Goal: Information Seeking & Learning: Compare options

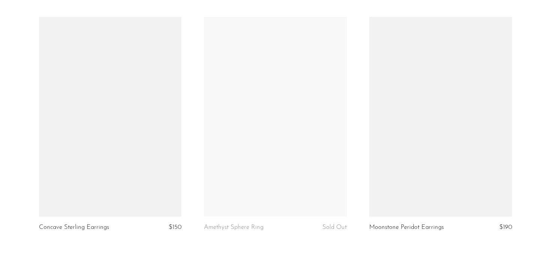
scroll to position [2678, 0]
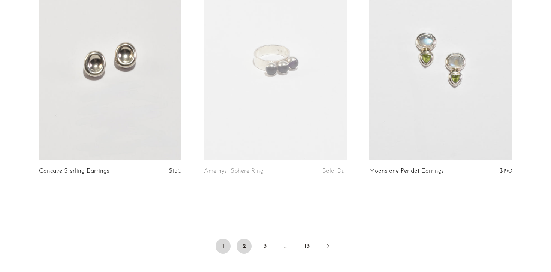
click at [247, 245] on link "2" at bounding box center [243, 246] width 15 height 15
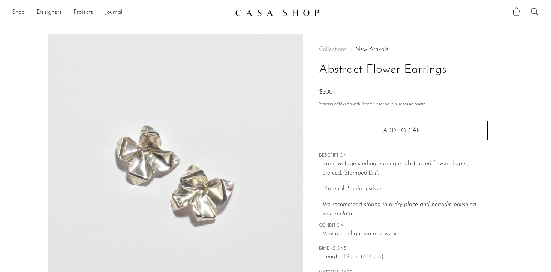
scroll to position [216, 0]
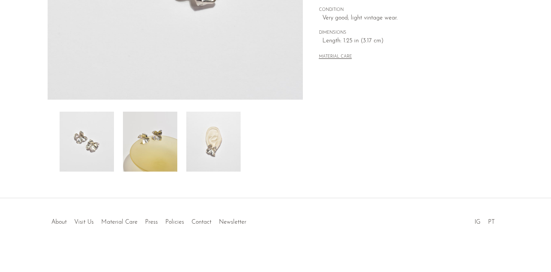
click at [227, 147] on img at bounding box center [213, 142] width 54 height 60
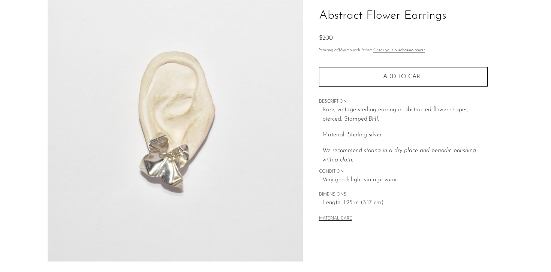
scroll to position [175, 0]
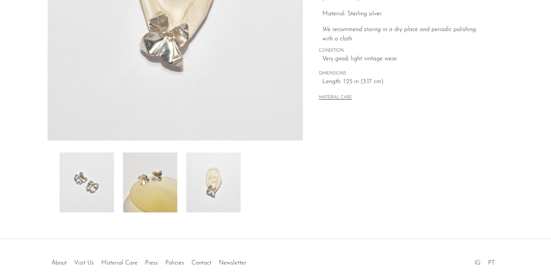
click at [231, 180] on img at bounding box center [213, 183] width 54 height 60
click at [143, 178] on img at bounding box center [150, 183] width 54 height 60
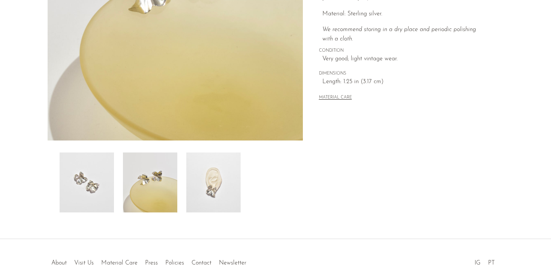
scroll to position [88, 0]
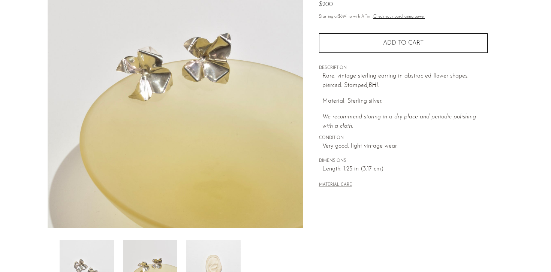
click at [204, 251] on img at bounding box center [213, 270] width 54 height 60
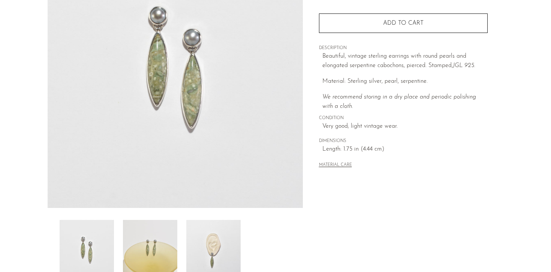
scroll to position [159, 0]
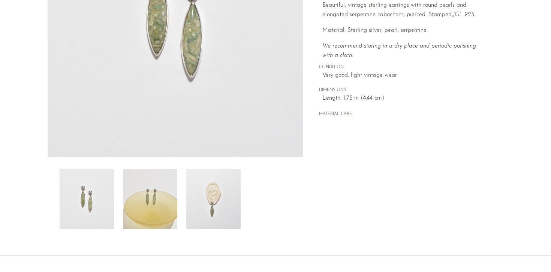
click at [212, 199] on img at bounding box center [213, 199] width 54 height 60
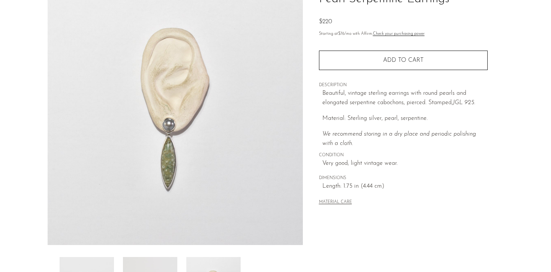
scroll to position [61, 0]
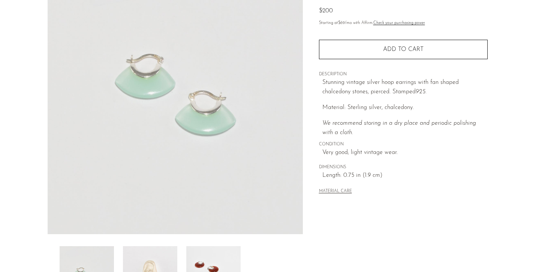
scroll to position [184, 0]
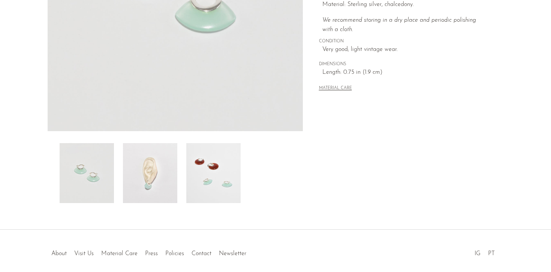
click at [168, 170] on img at bounding box center [150, 173] width 54 height 60
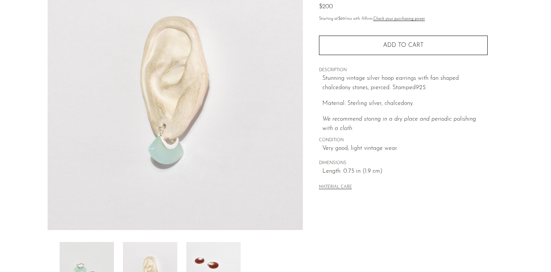
scroll to position [85, 0]
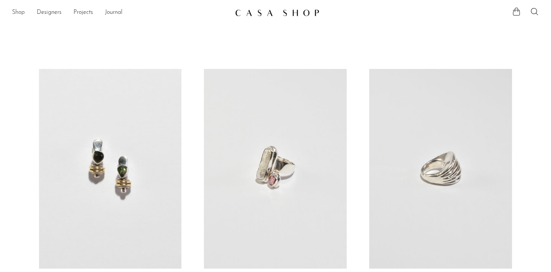
click at [20, 12] on link "Shop" at bounding box center [18, 13] width 13 height 10
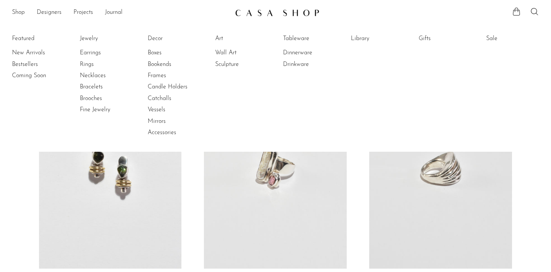
click at [82, 48] on li "Earrings" at bounding box center [108, 52] width 56 height 11
click at [84, 51] on link "Earrings" at bounding box center [108, 53] width 56 height 8
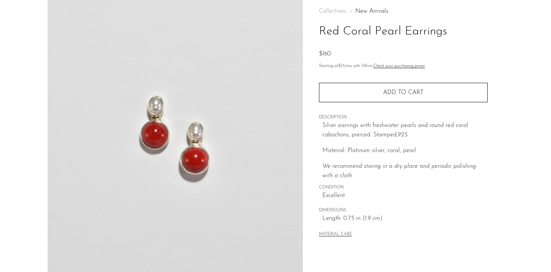
scroll to position [216, 0]
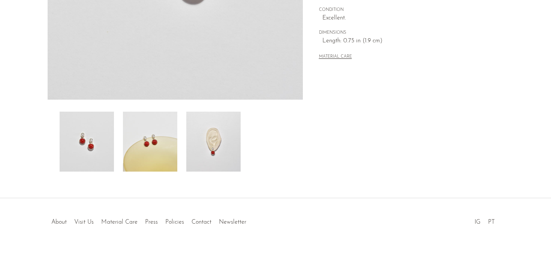
click at [231, 153] on img at bounding box center [213, 142] width 54 height 60
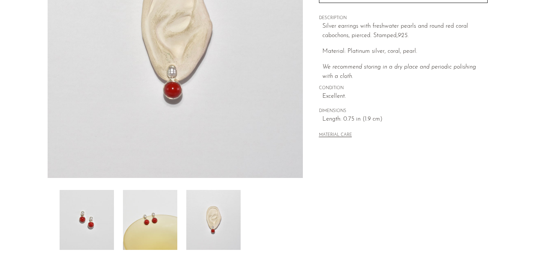
scroll to position [57, 0]
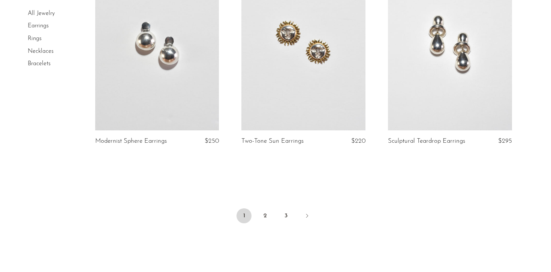
scroll to position [2390, 0]
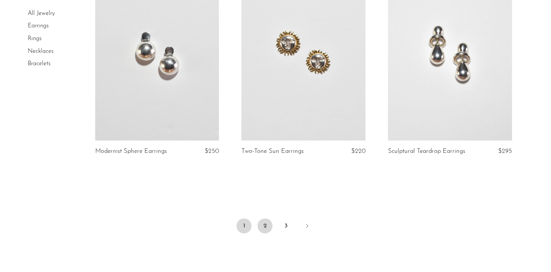
click at [263, 225] on link "2" at bounding box center [264, 225] width 15 height 15
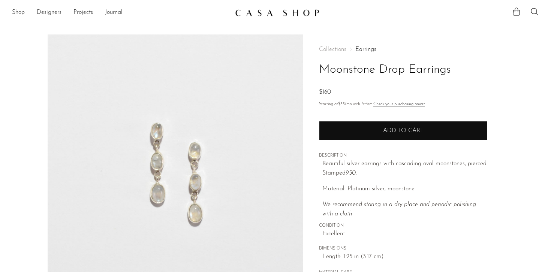
scroll to position [12, 0]
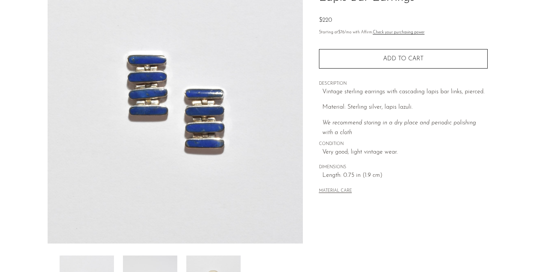
scroll to position [182, 0]
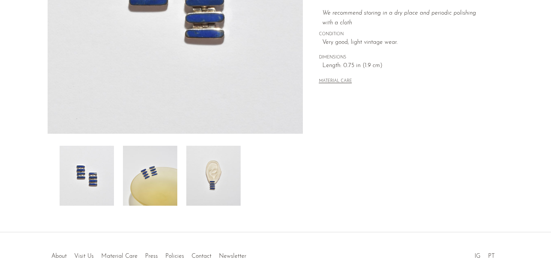
click at [205, 185] on img at bounding box center [213, 176] width 54 height 60
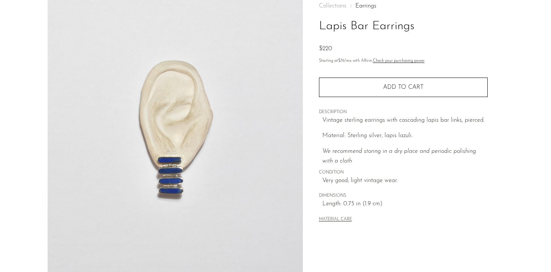
scroll to position [4, 0]
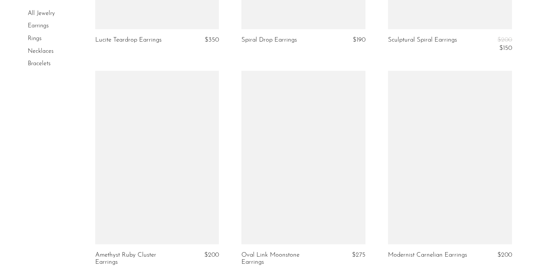
scroll to position [2496, 0]
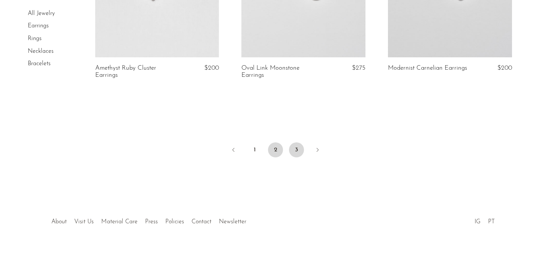
click at [294, 150] on link "3" at bounding box center [296, 149] width 15 height 15
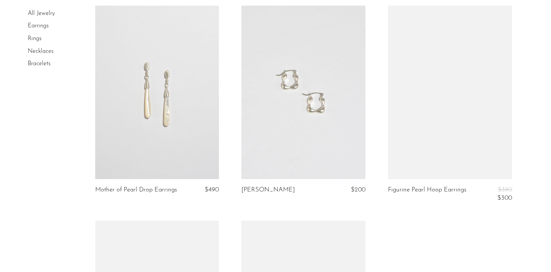
scroll to position [1535, 0]
